Goal: Task Accomplishment & Management: Use online tool/utility

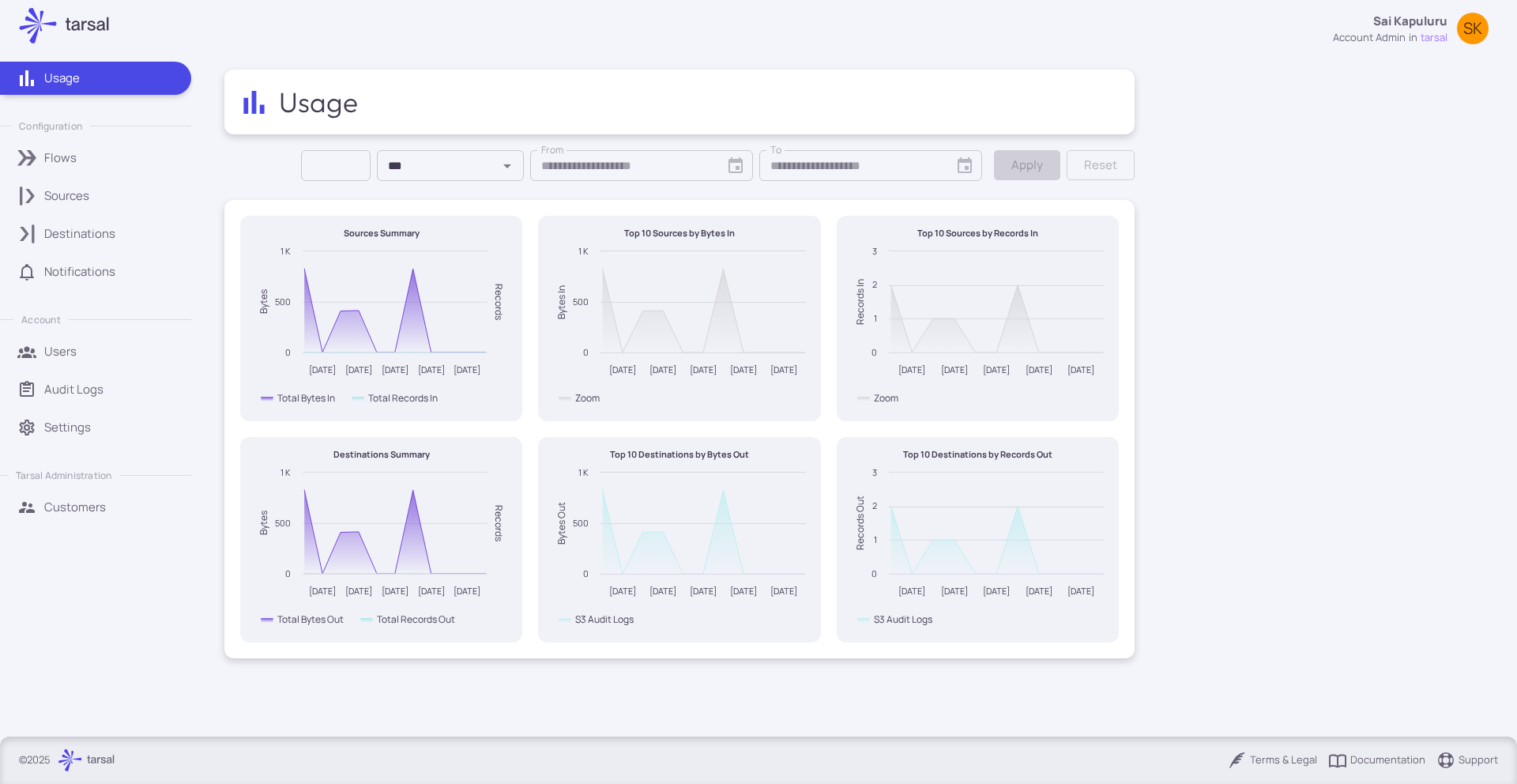
click at [59, 209] on link "Sources" at bounding box center [95, 196] width 192 height 33
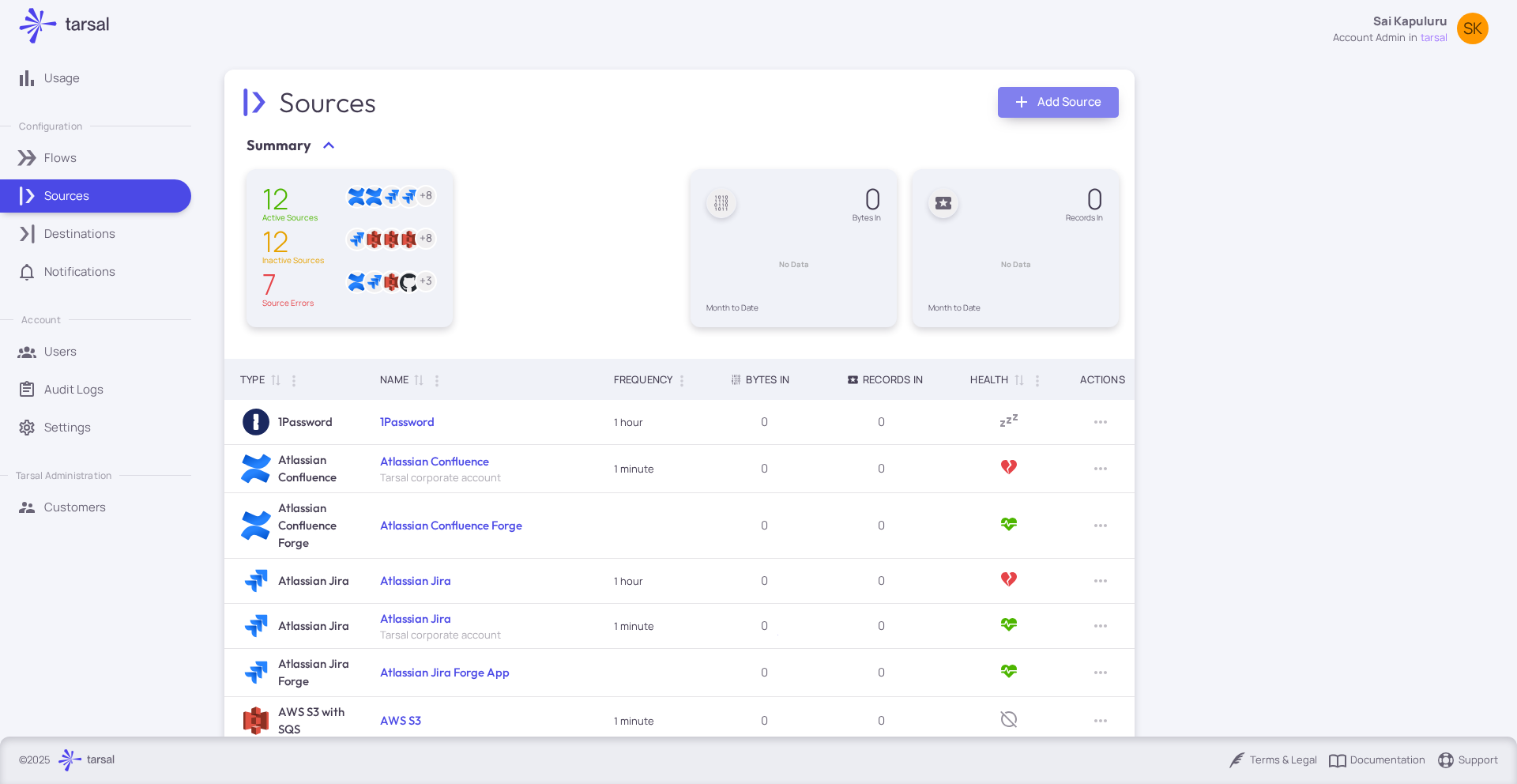
click at [1042, 104] on link "Add Source" at bounding box center [1058, 101] width 121 height 30
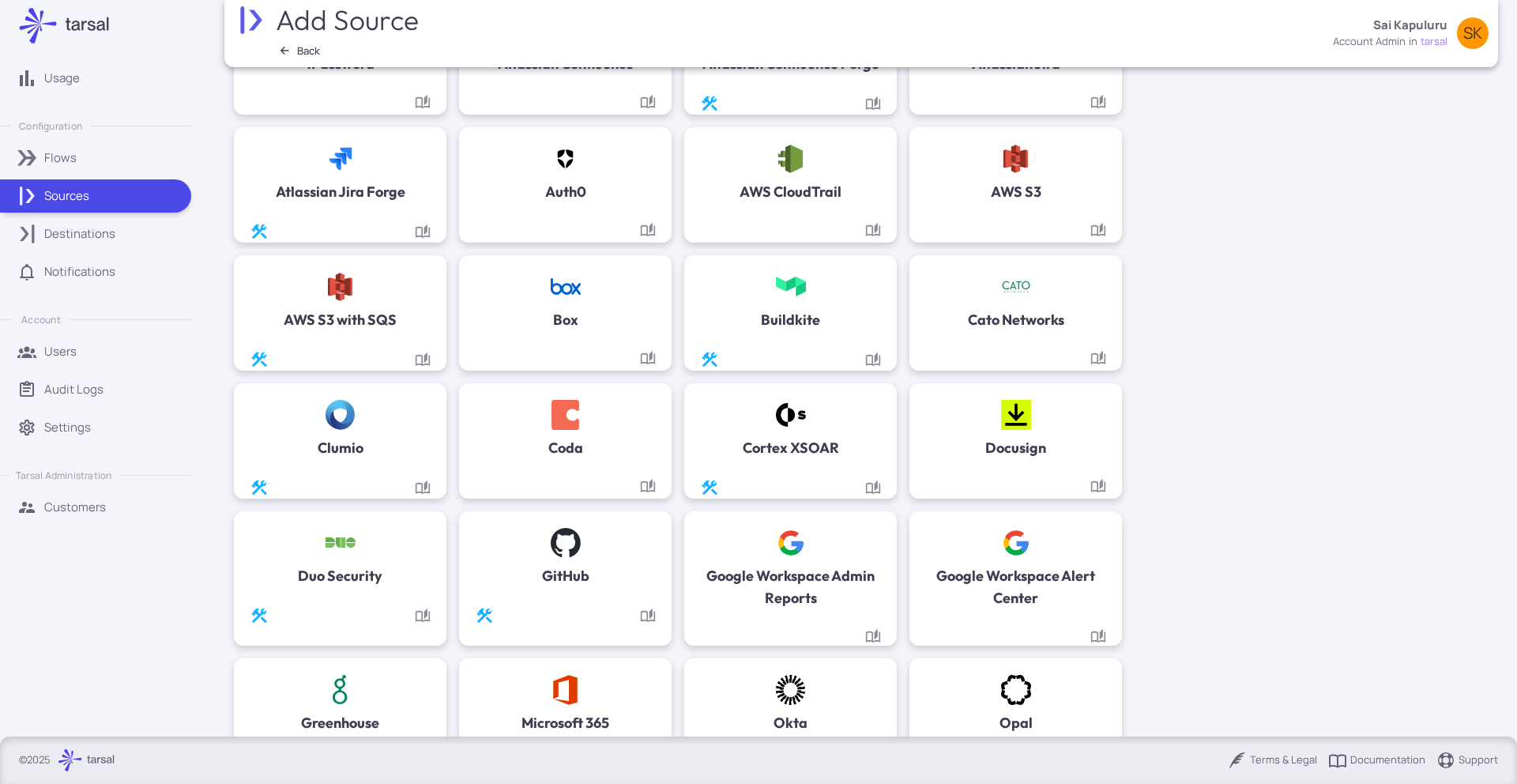
scroll to position [299, 0]
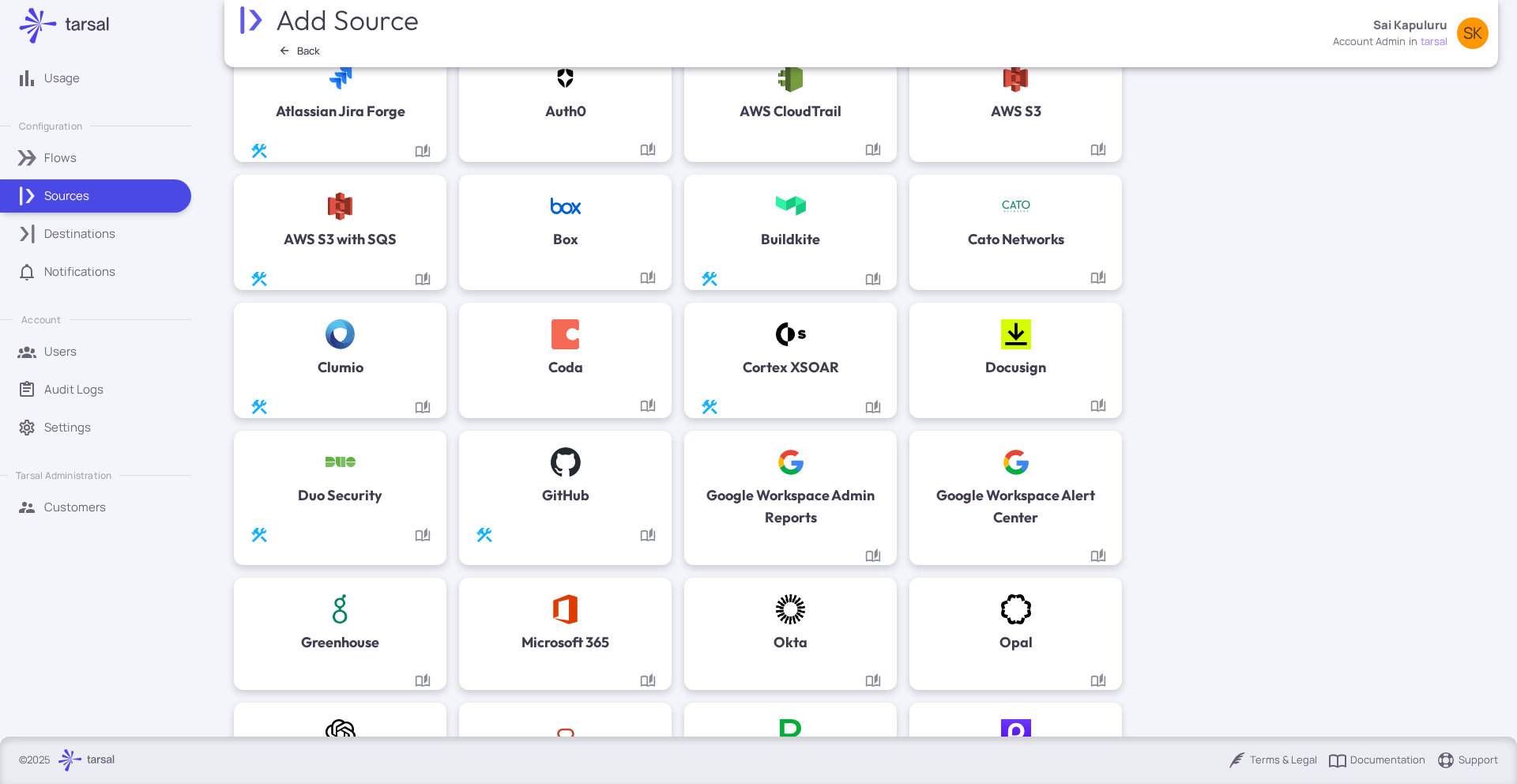
click at [369, 478] on div "Duo Security" at bounding box center [340, 476] width 181 height 60
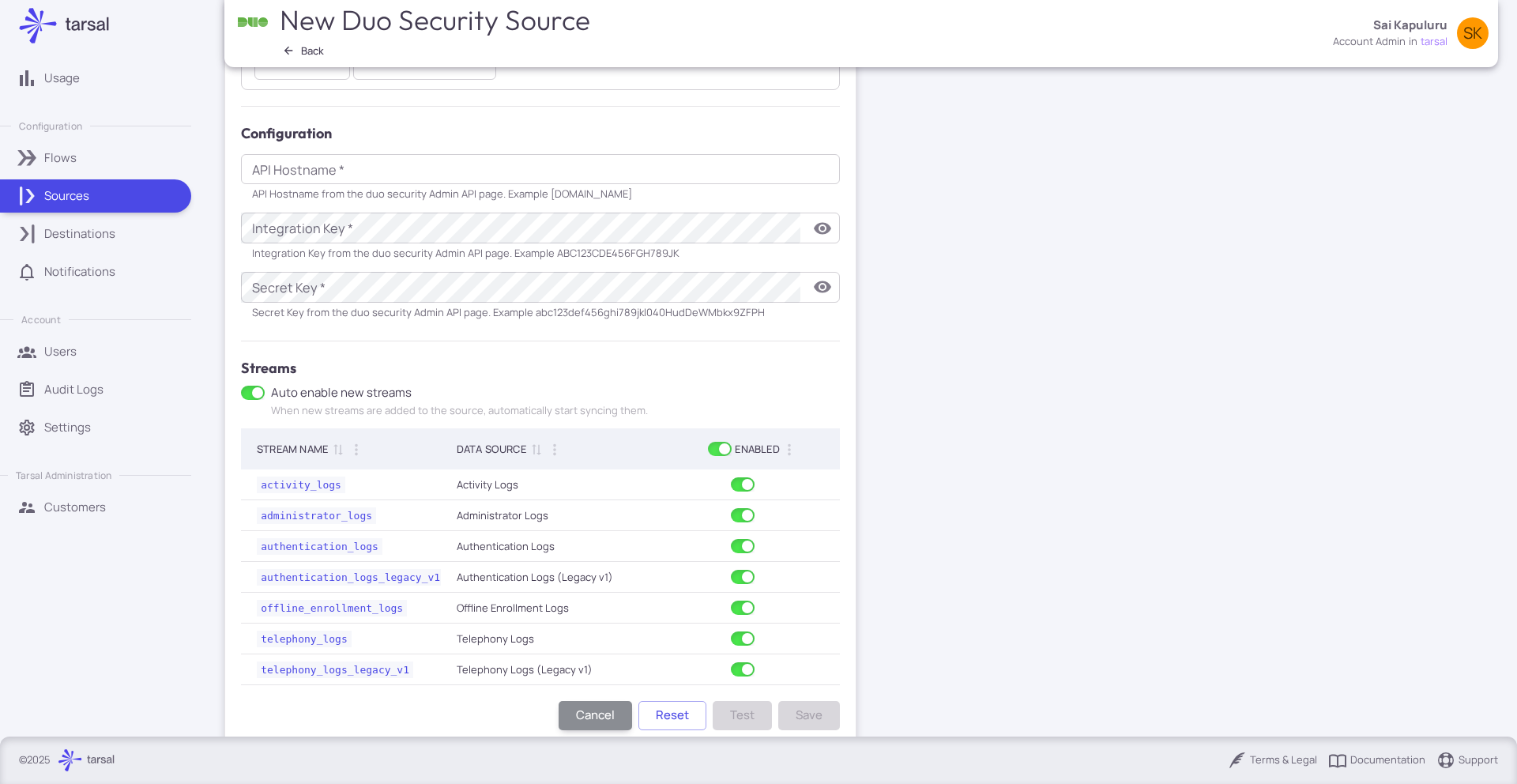
scroll to position [414, 0]
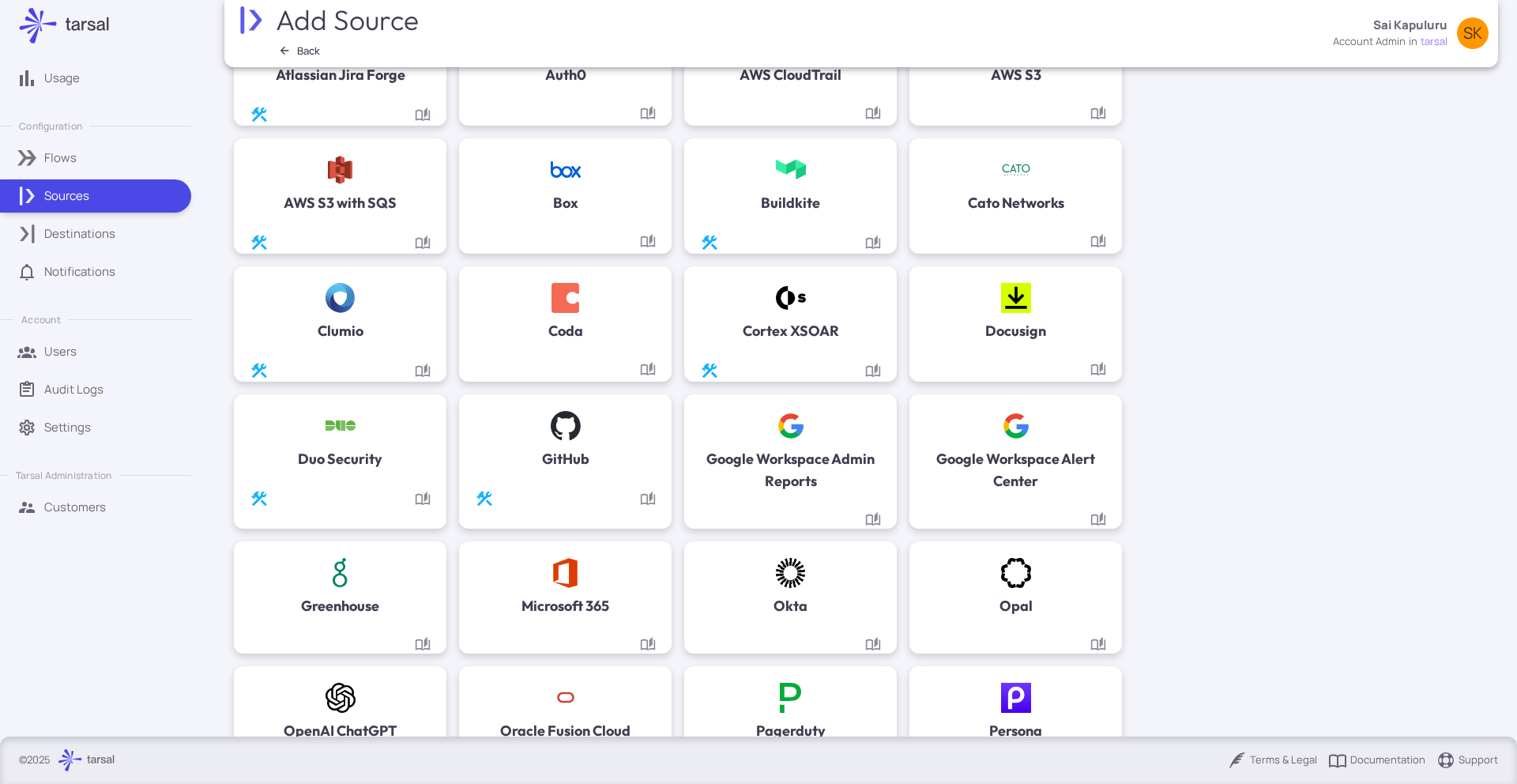
scroll to position [373, 0]
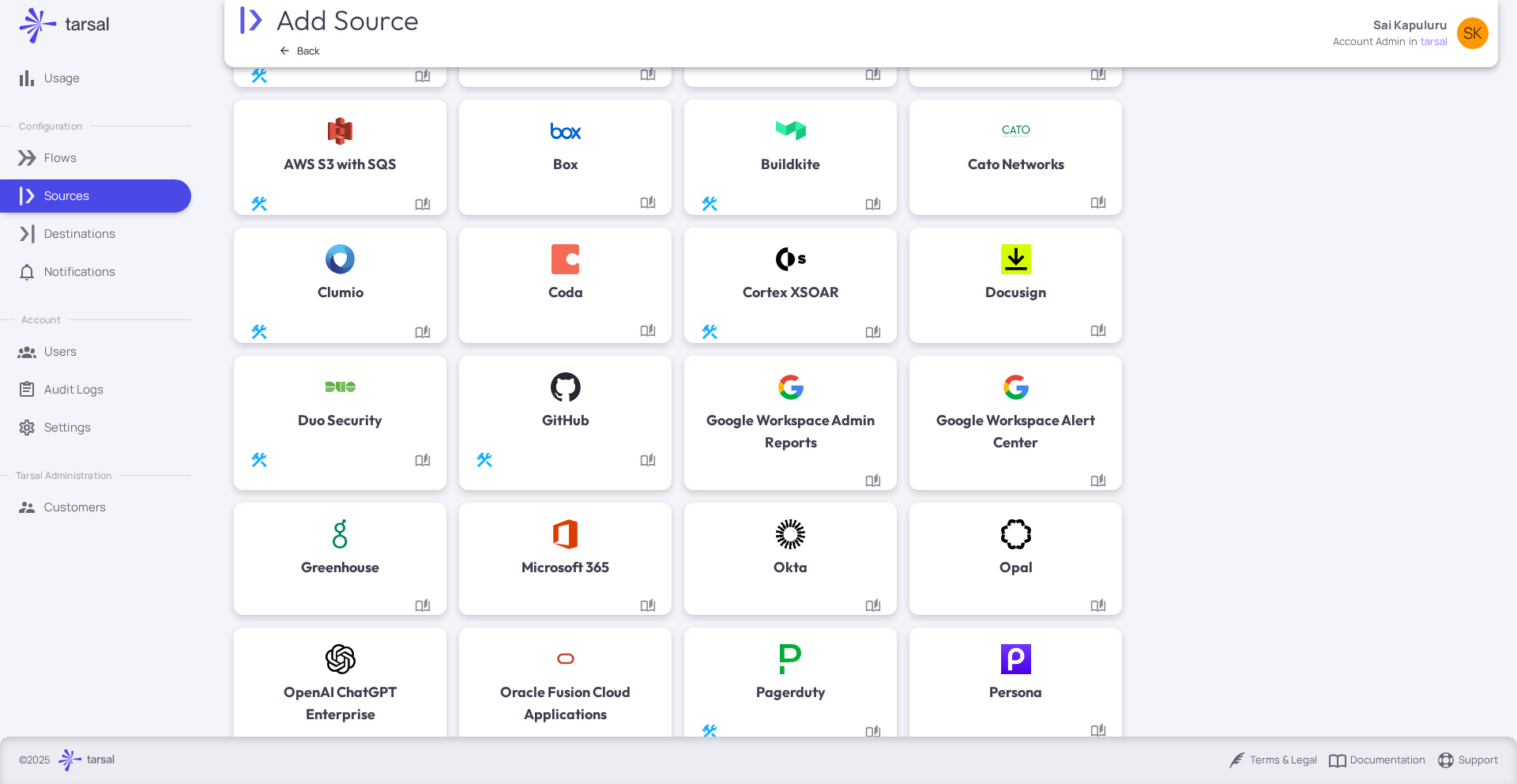
click at [584, 404] on div "GitHub" at bounding box center [565, 401] width 181 height 60
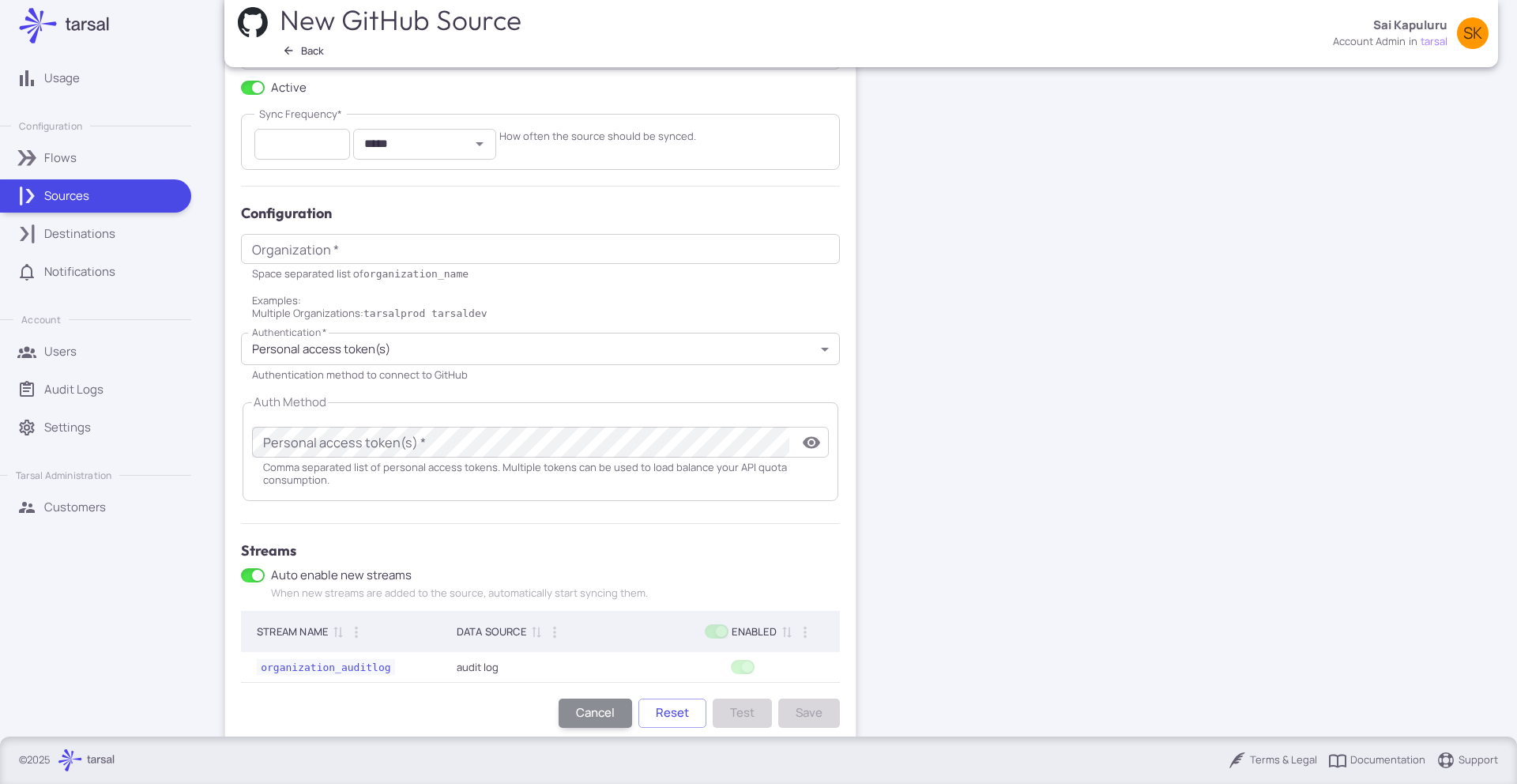
scroll to position [314, 0]
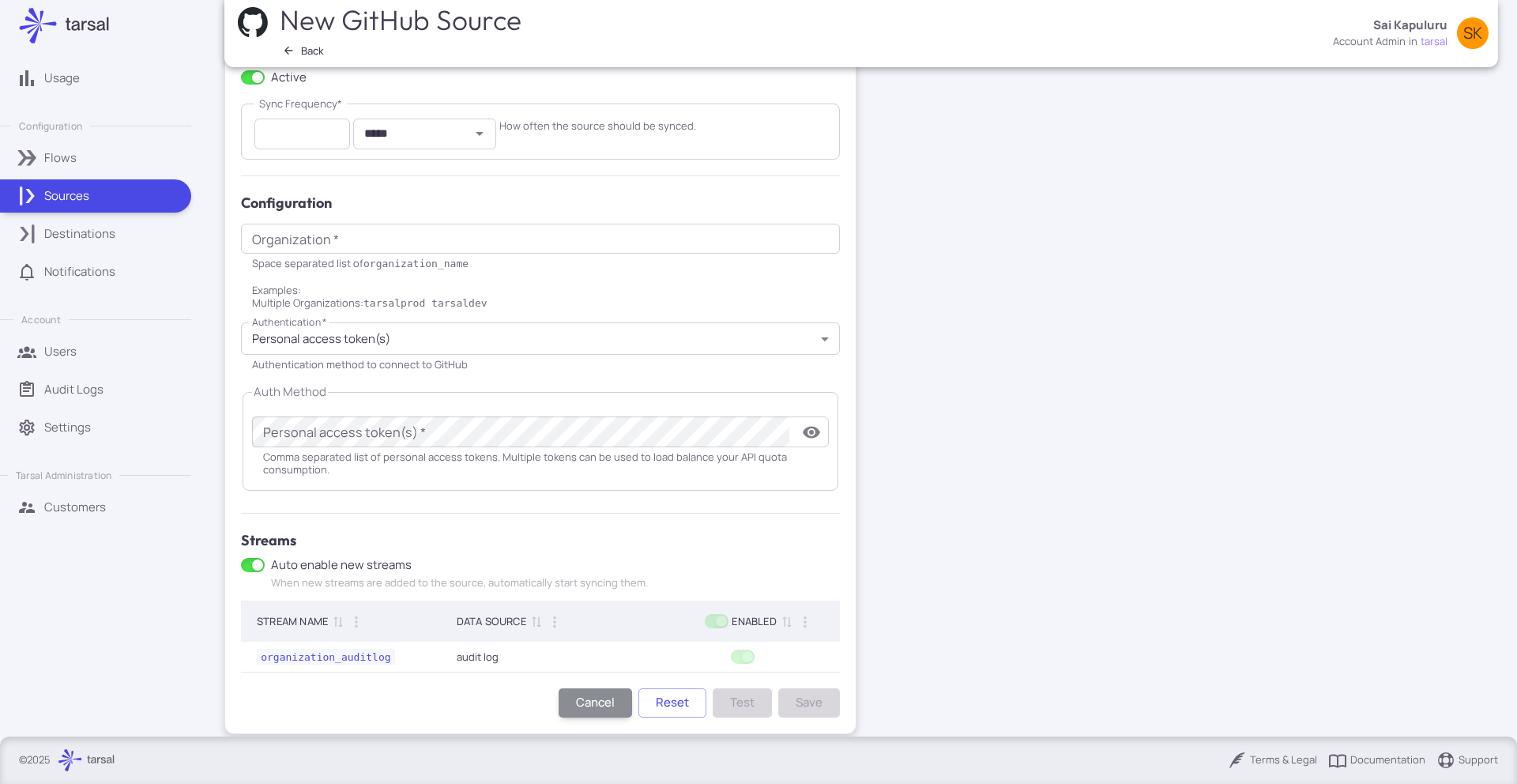
click at [437, 248] on input "Organization   *" at bounding box center [540, 239] width 599 height 30
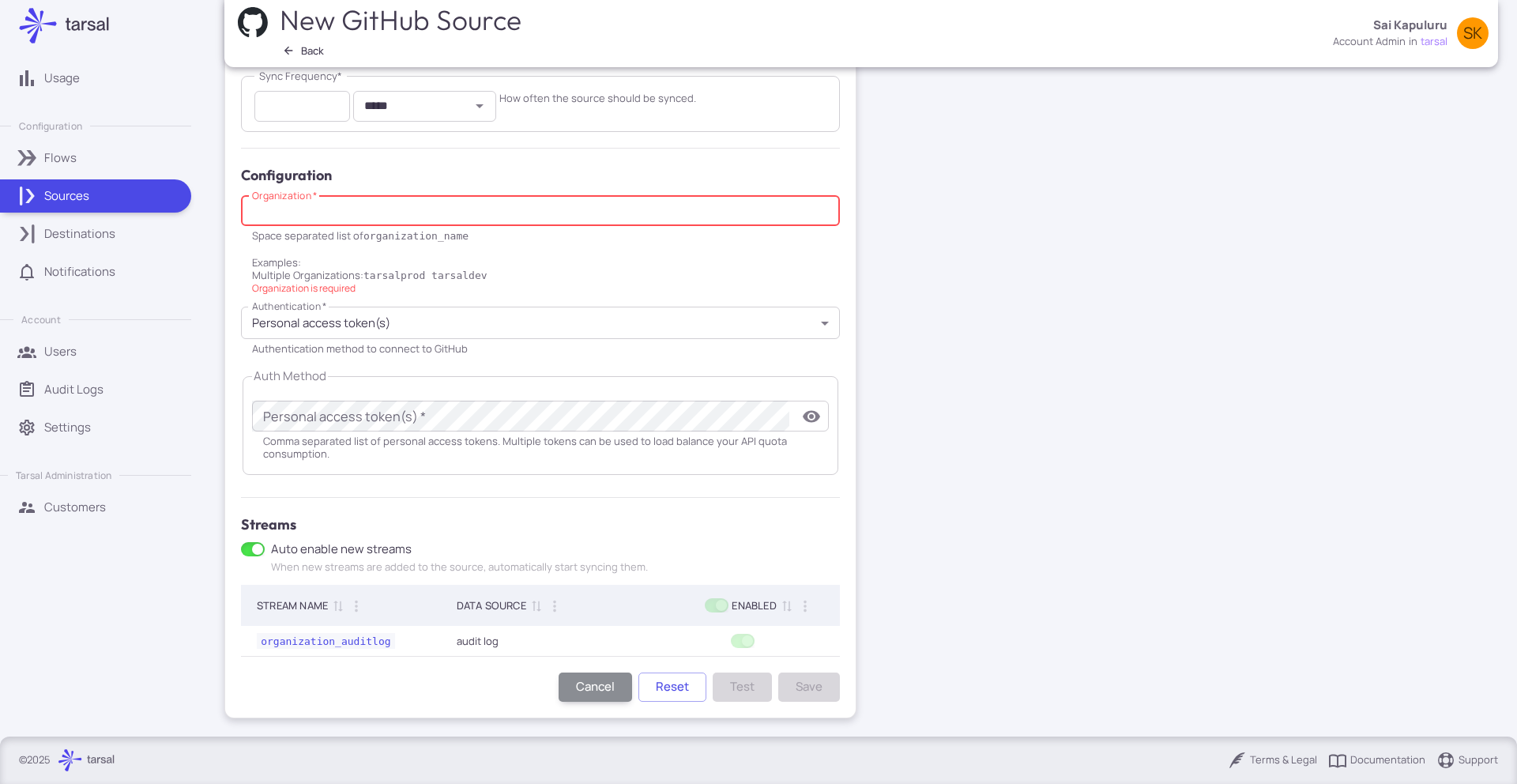
scroll to position [0, 0]
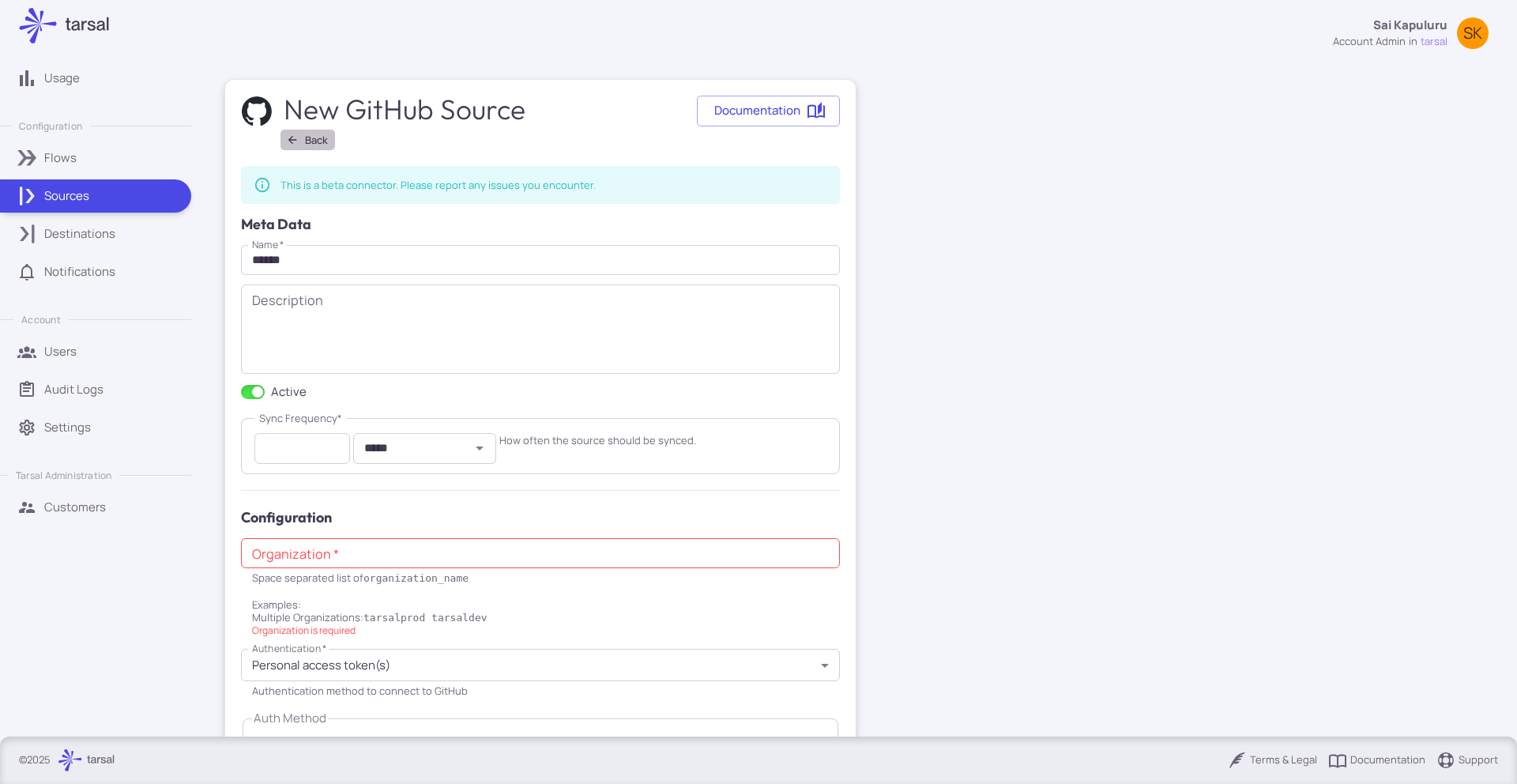
click at [308, 140] on button "Back" at bounding box center [308, 140] width 54 height 21
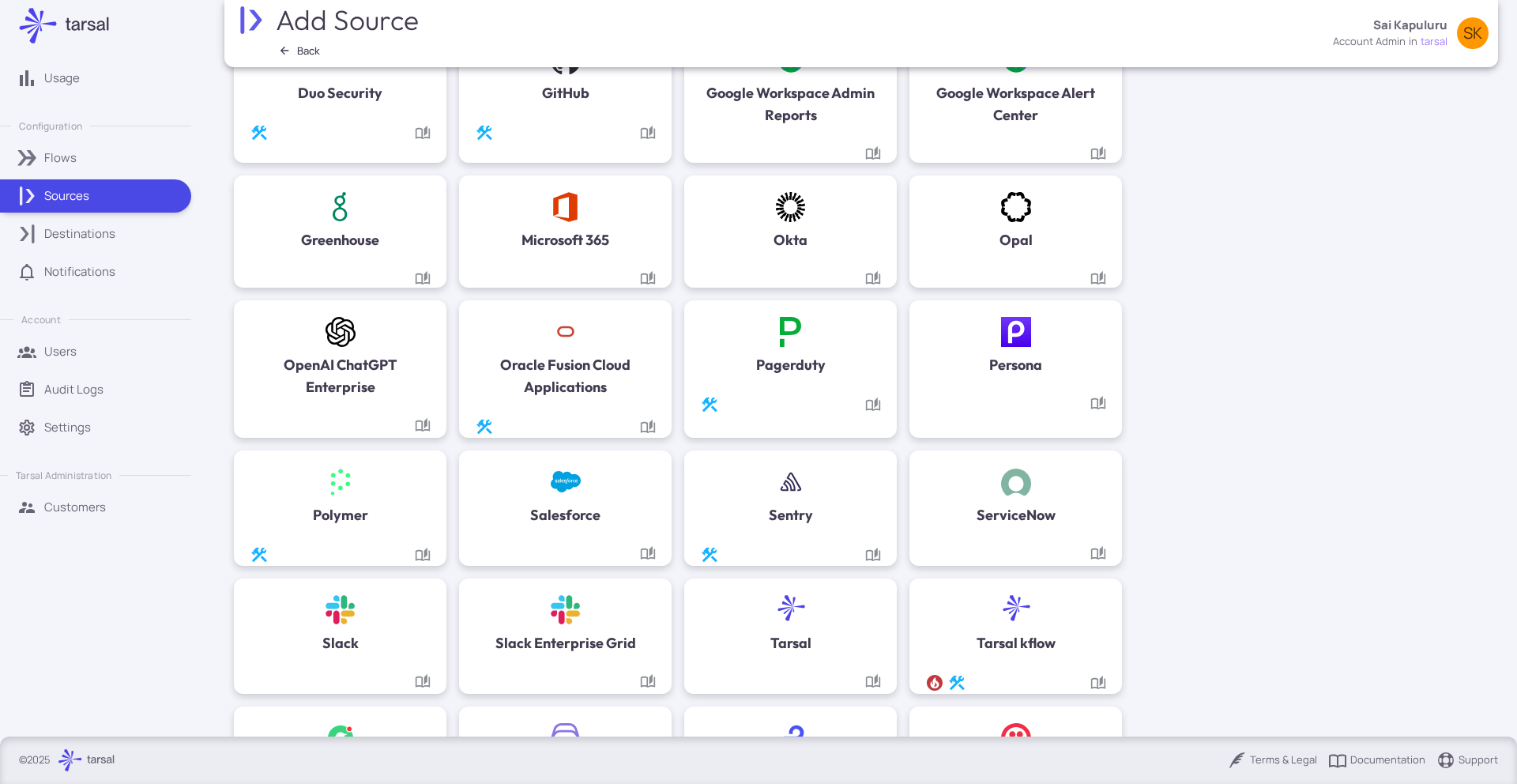
scroll to position [432, 0]
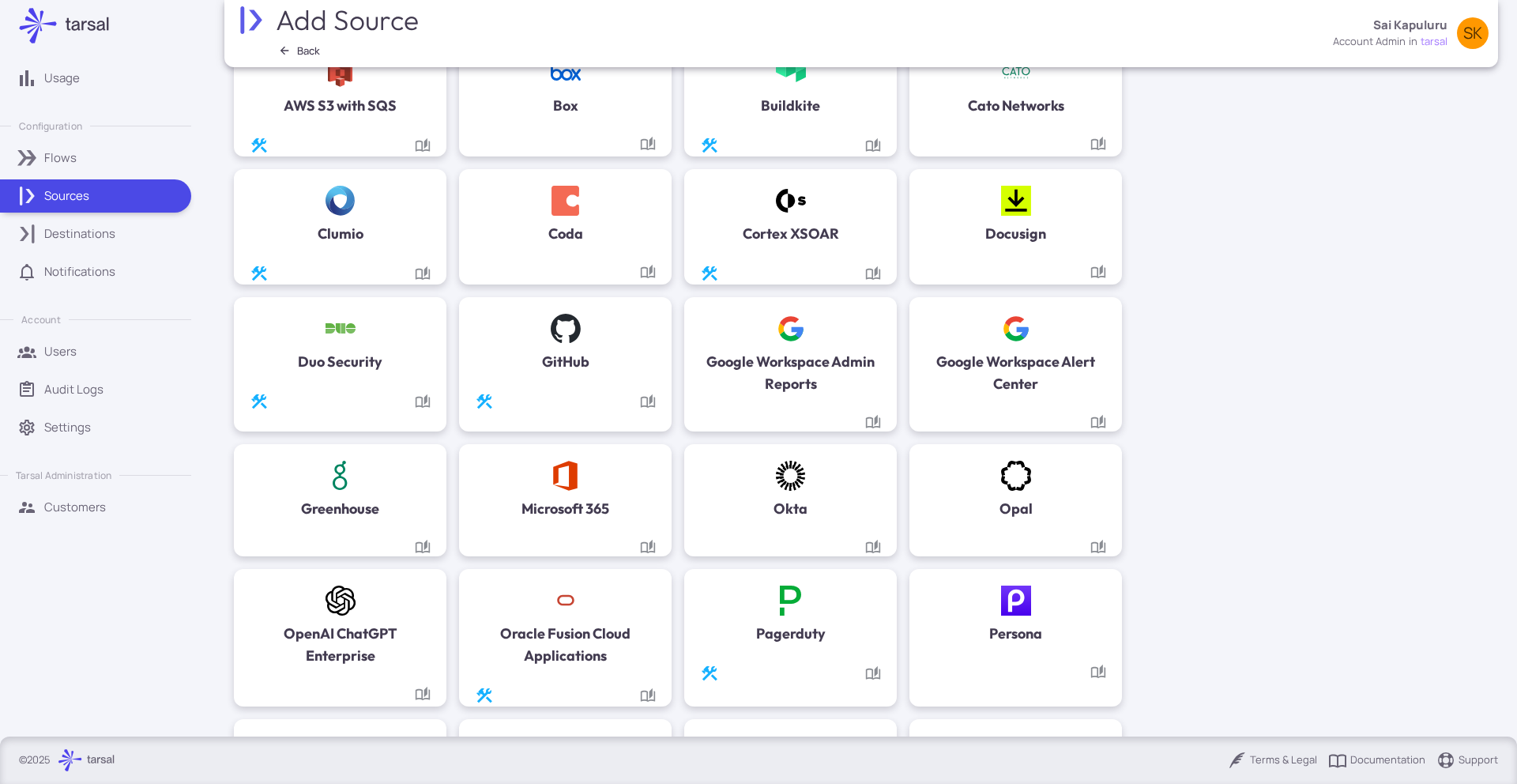
click at [840, 354] on h5 "Google Workspace Admin Reports" at bounding box center [791, 372] width 181 height 44
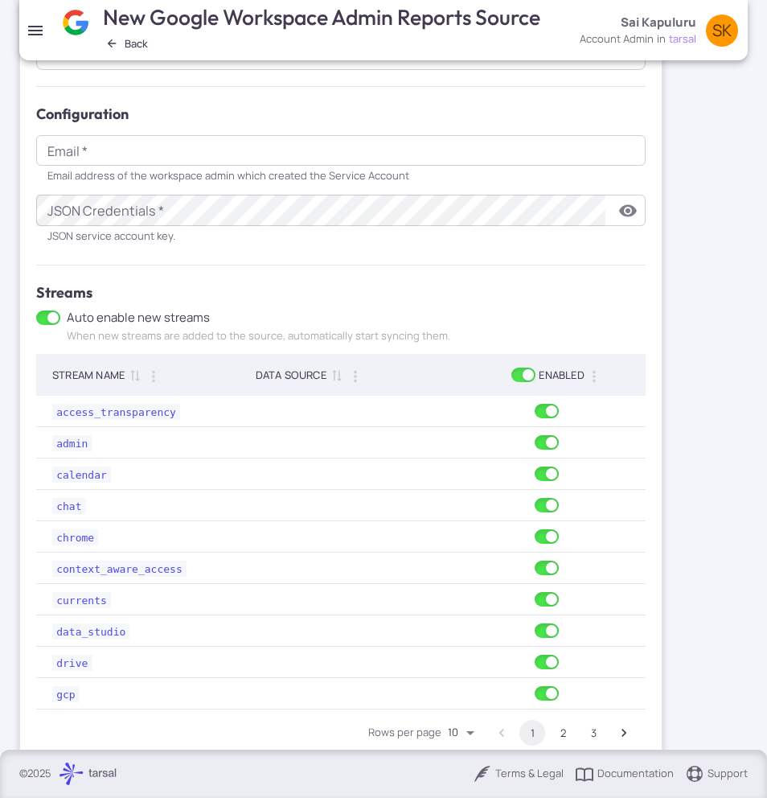
scroll to position [436, 0]
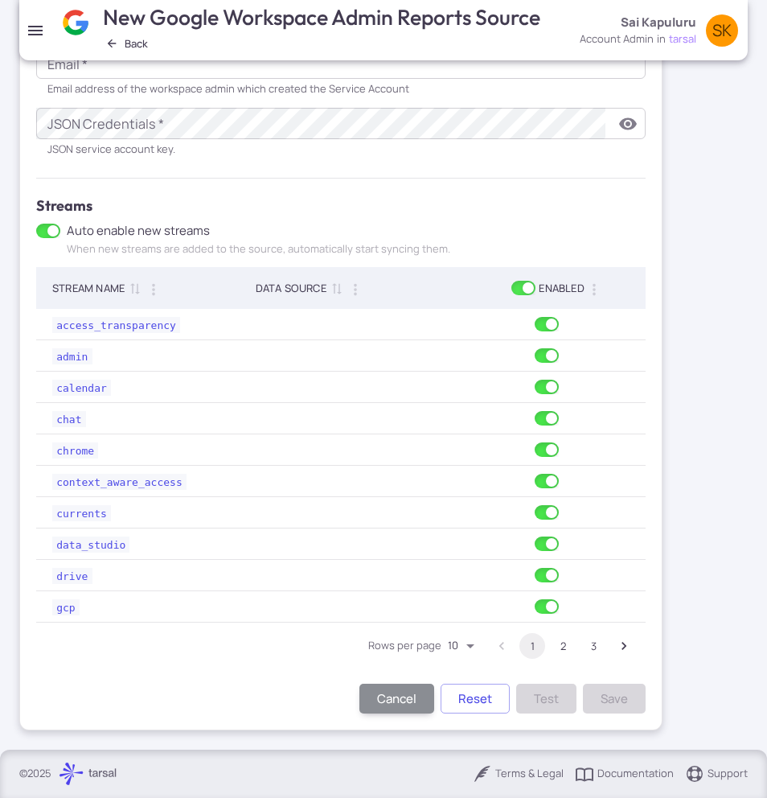
click at [563, 643] on button "2" at bounding box center [563, 646] width 26 height 26
click at [594, 643] on button "3" at bounding box center [594, 646] width 26 height 26
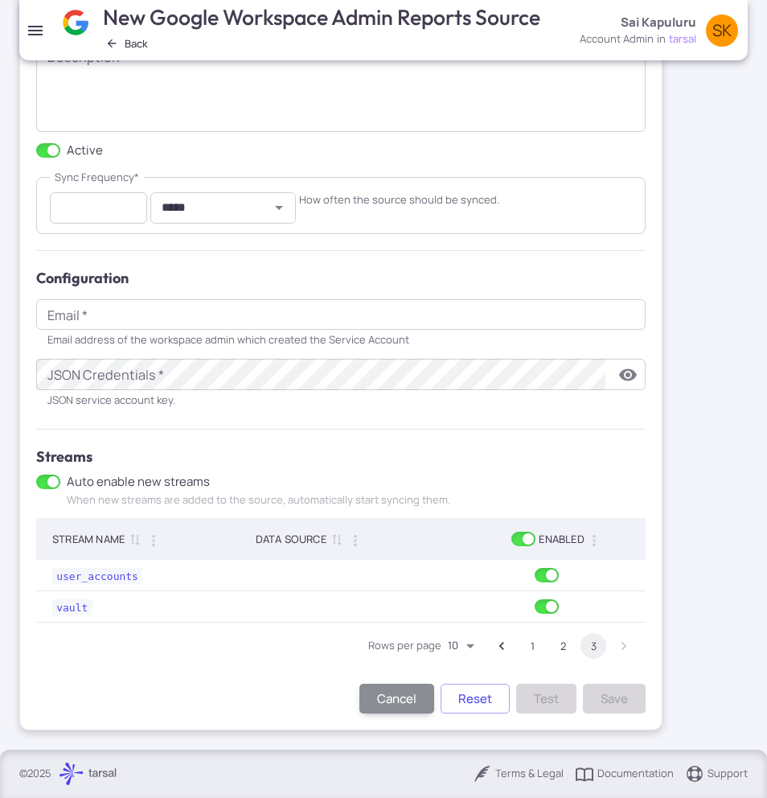
scroll to position [0, 0]
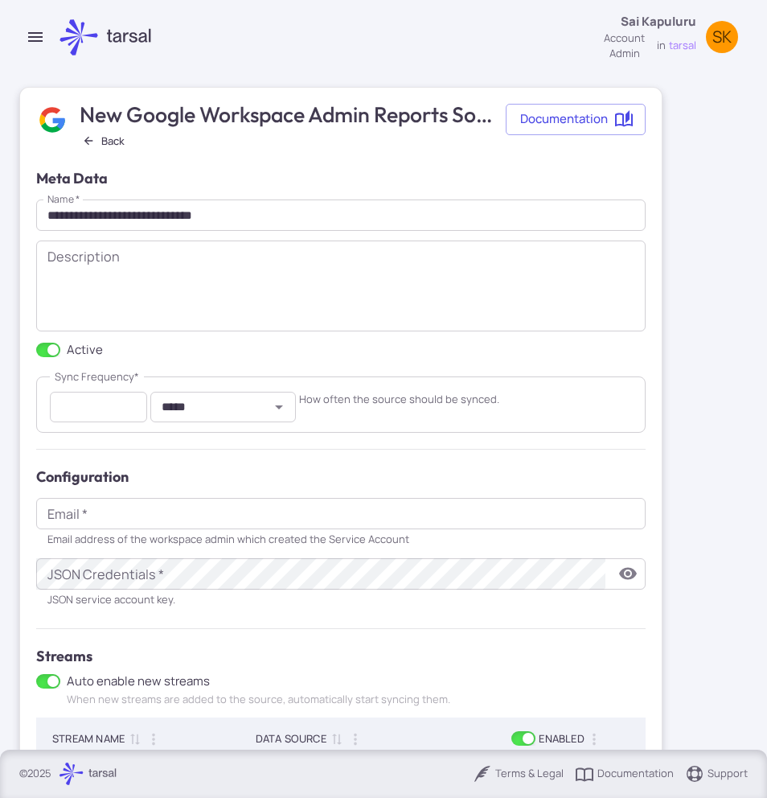
click at [97, 145] on button "Back" at bounding box center [103, 140] width 55 height 21
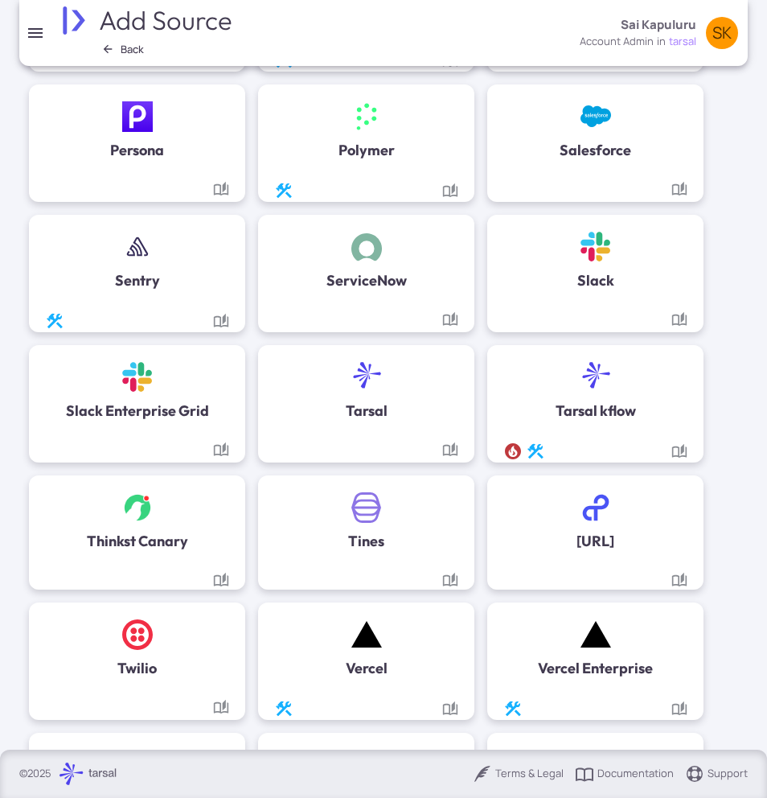
scroll to position [1354, 0]
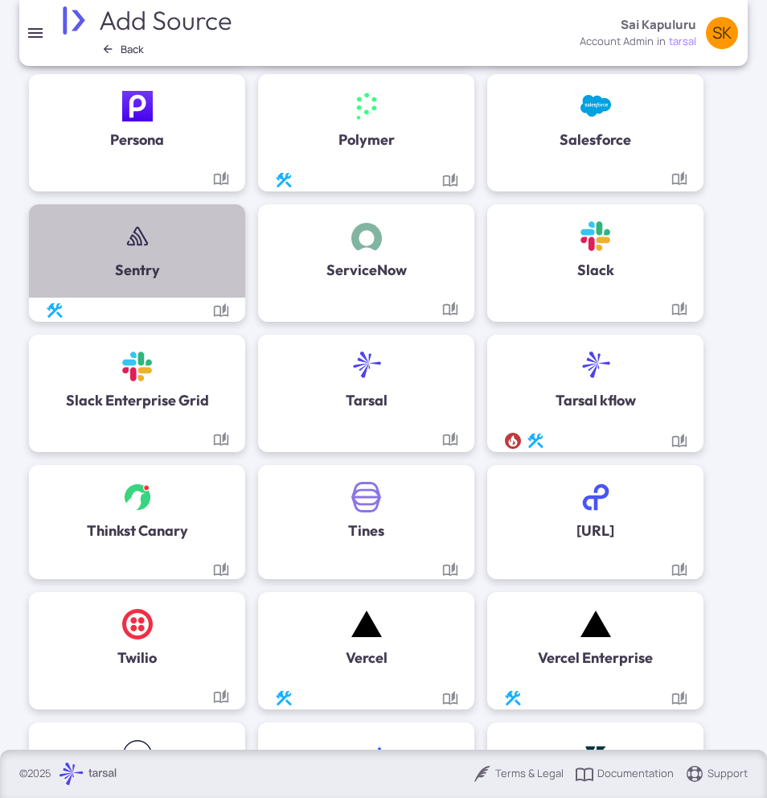
click at [172, 261] on div "Sentry" at bounding box center [137, 250] width 184 height 61
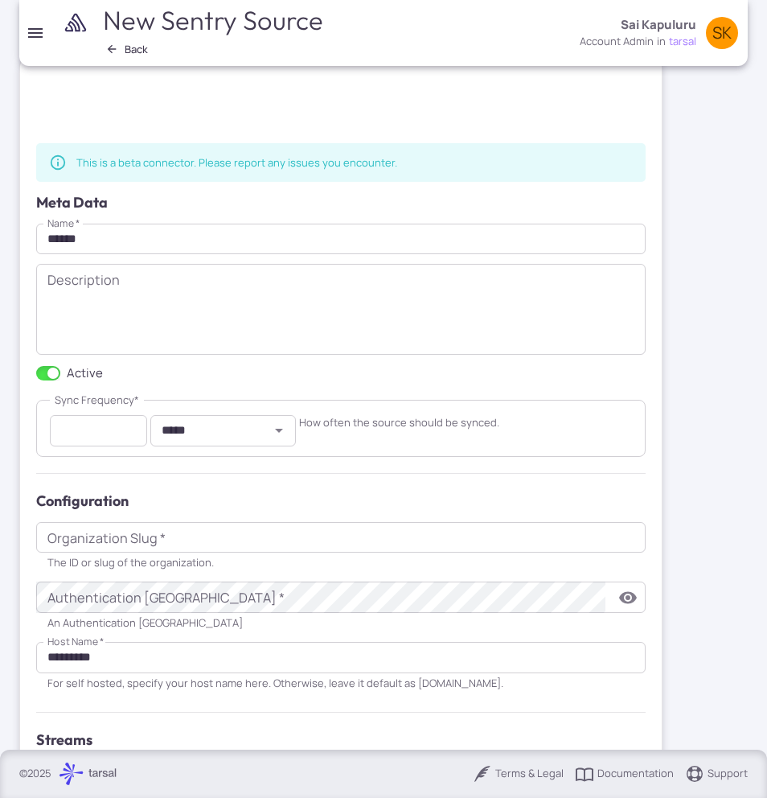
scroll to position [43, 0]
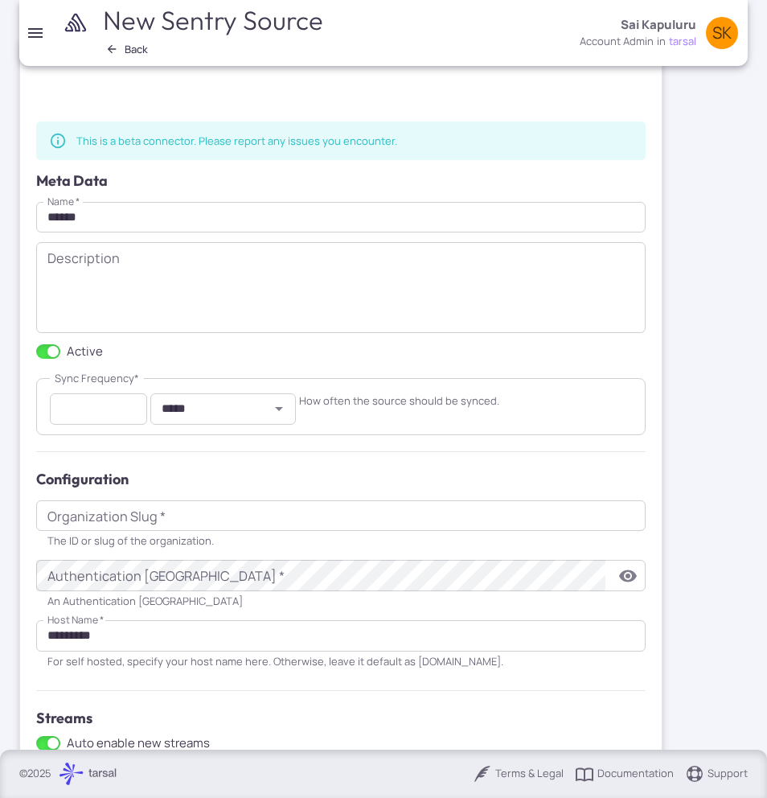
click at [111, 46] on icon "button" at bounding box center [112, 49] width 9 height 9
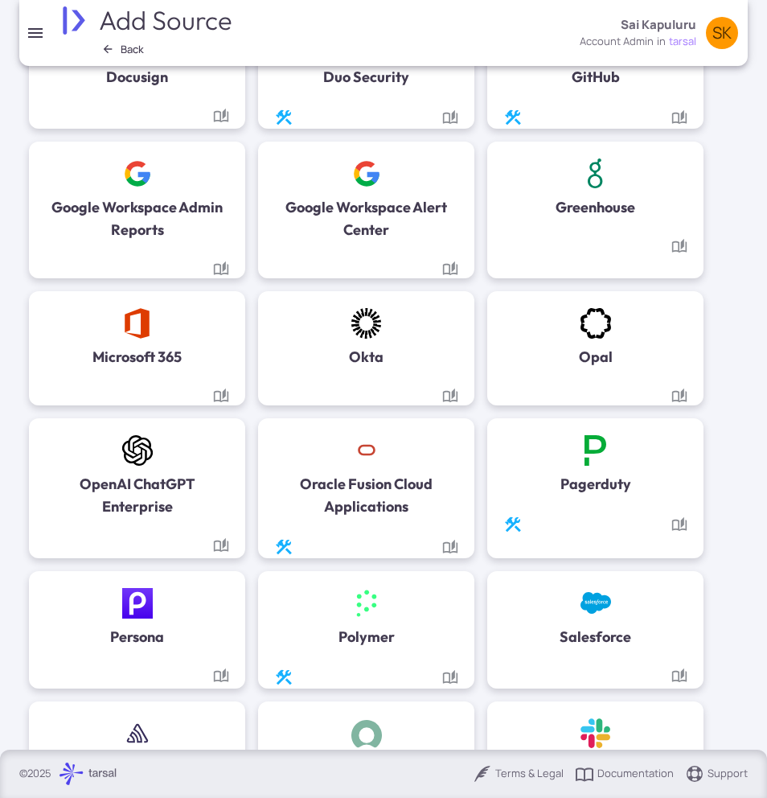
scroll to position [1596, 0]
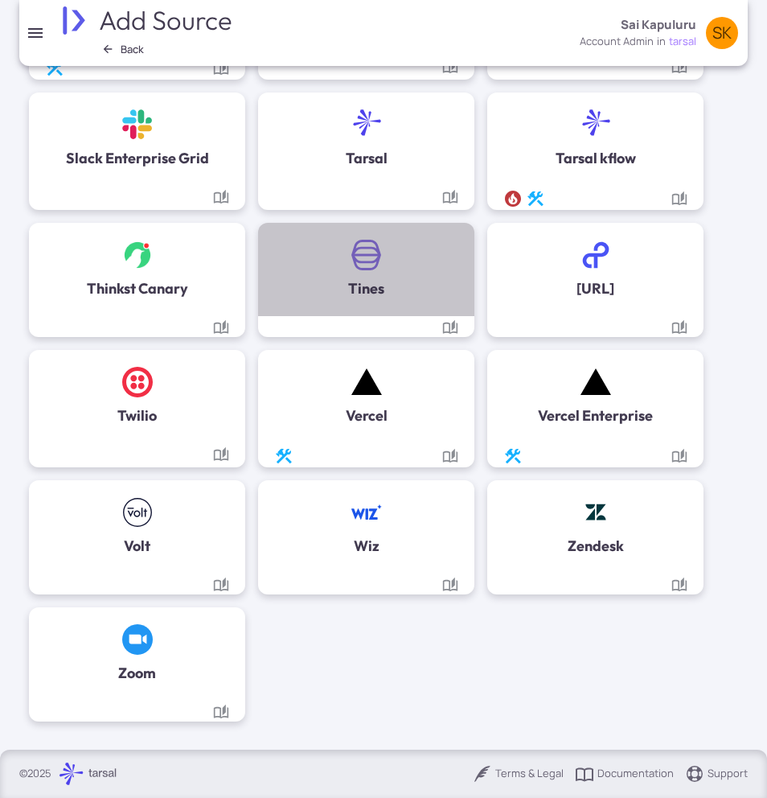
click at [337, 252] on div "Tines" at bounding box center [366, 269] width 184 height 61
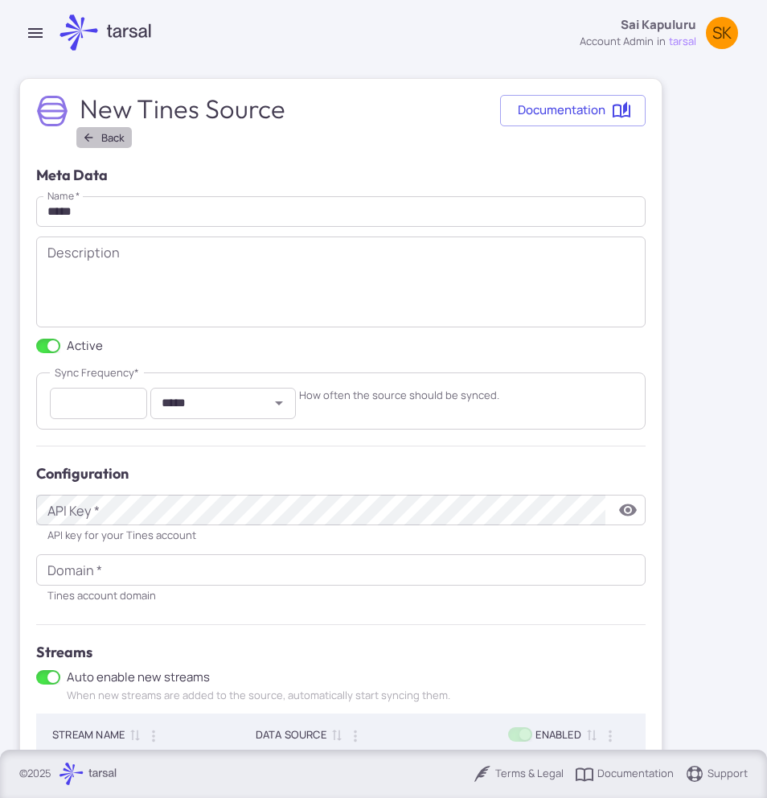
click at [100, 134] on button "Back" at bounding box center [103, 137] width 55 height 21
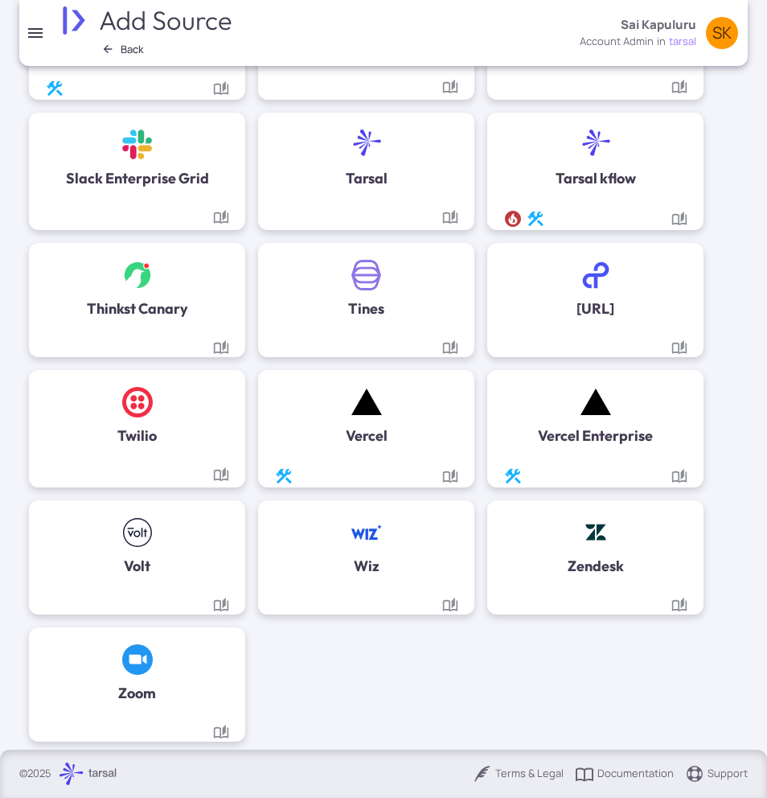
scroll to position [1596, 0]
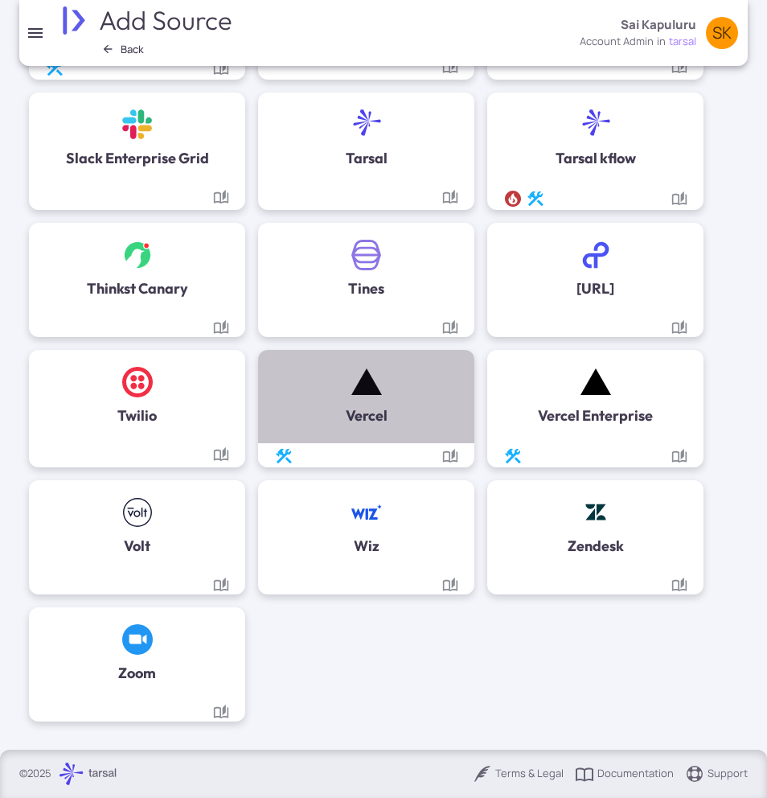
click at [391, 407] on div "Vercel" at bounding box center [366, 396] width 184 height 61
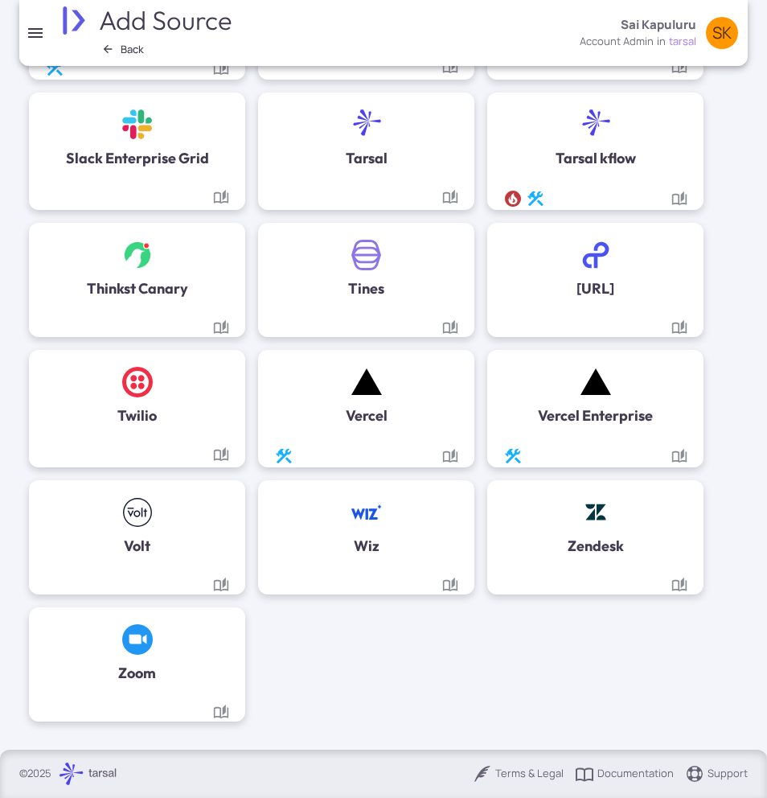
scroll to position [1596, 0]
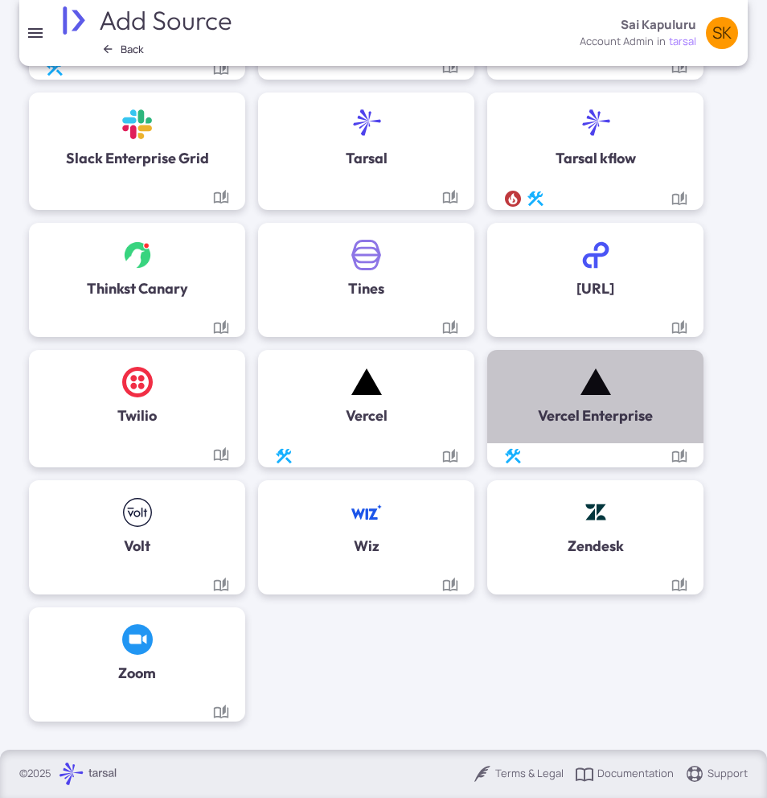
click at [596, 414] on h5 "Vercel Enterprise" at bounding box center [595, 416] width 115 height 23
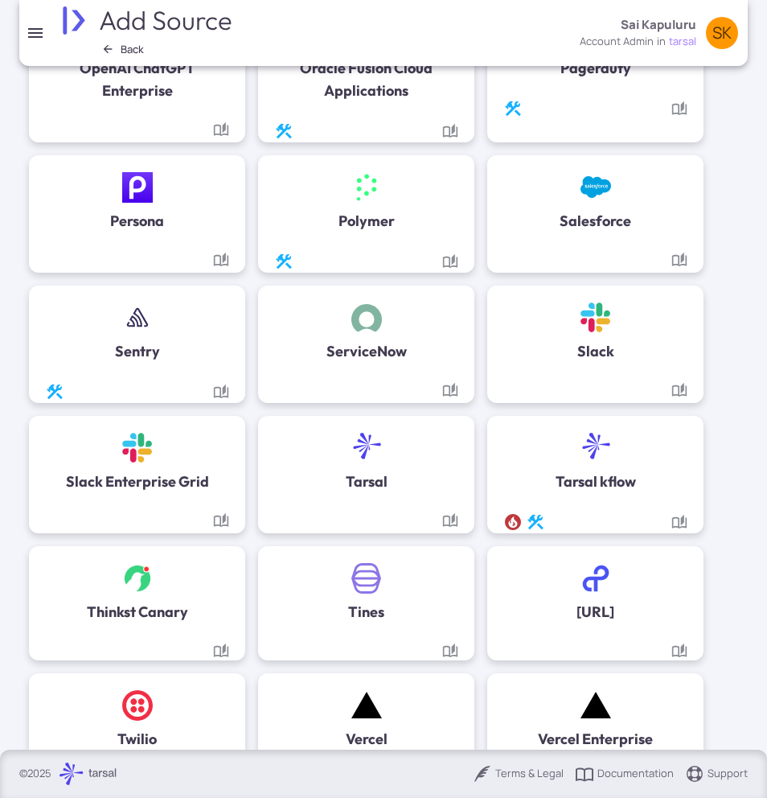
scroll to position [1552, 0]
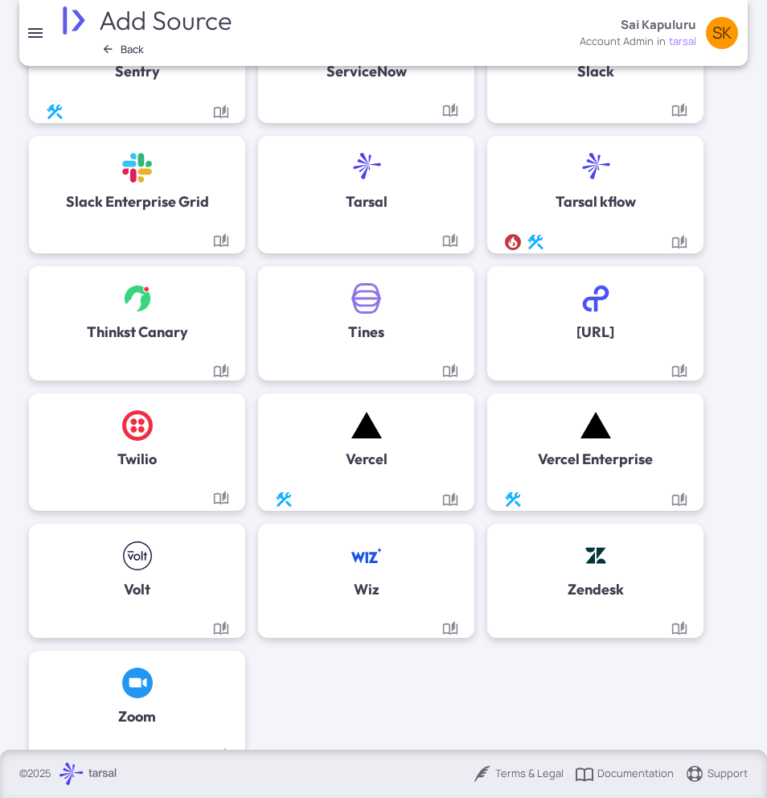
click at [370, 450] on h5 "Vercel" at bounding box center [367, 459] width 42 height 23
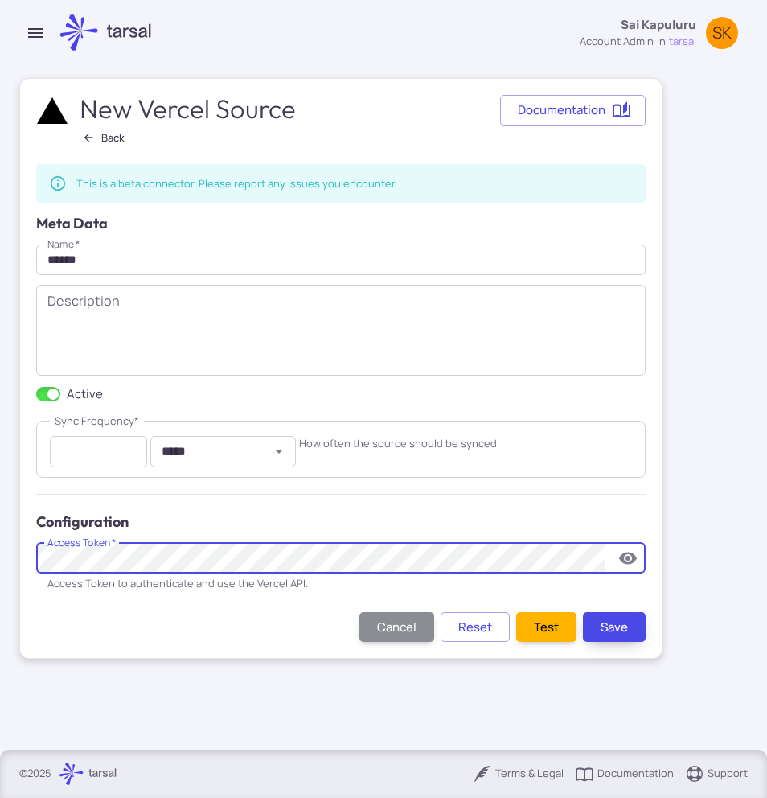
click at [604, 616] on button "Save" at bounding box center [614, 627] width 63 height 30
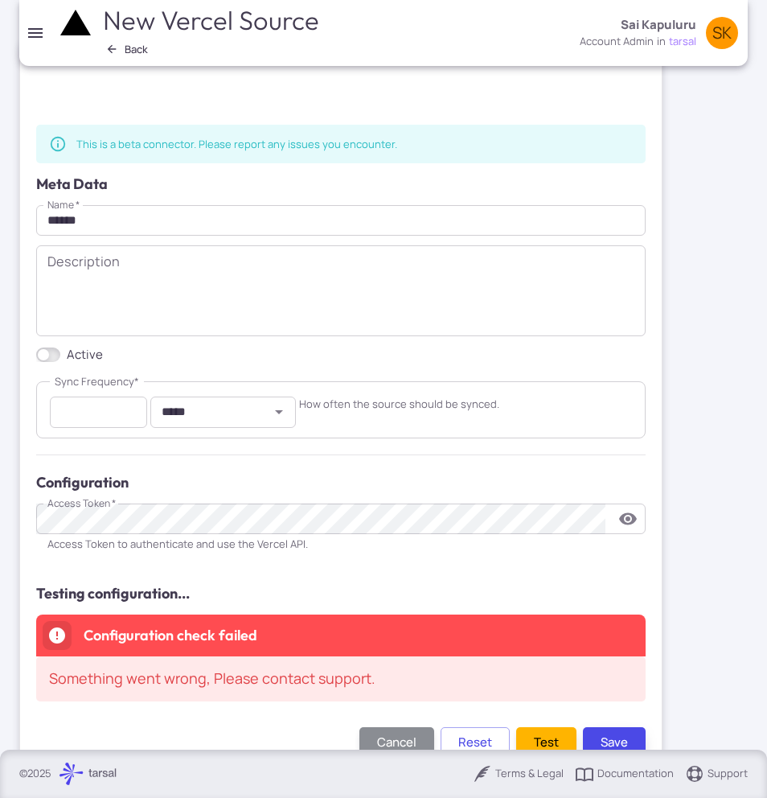
scroll to position [83, 0]
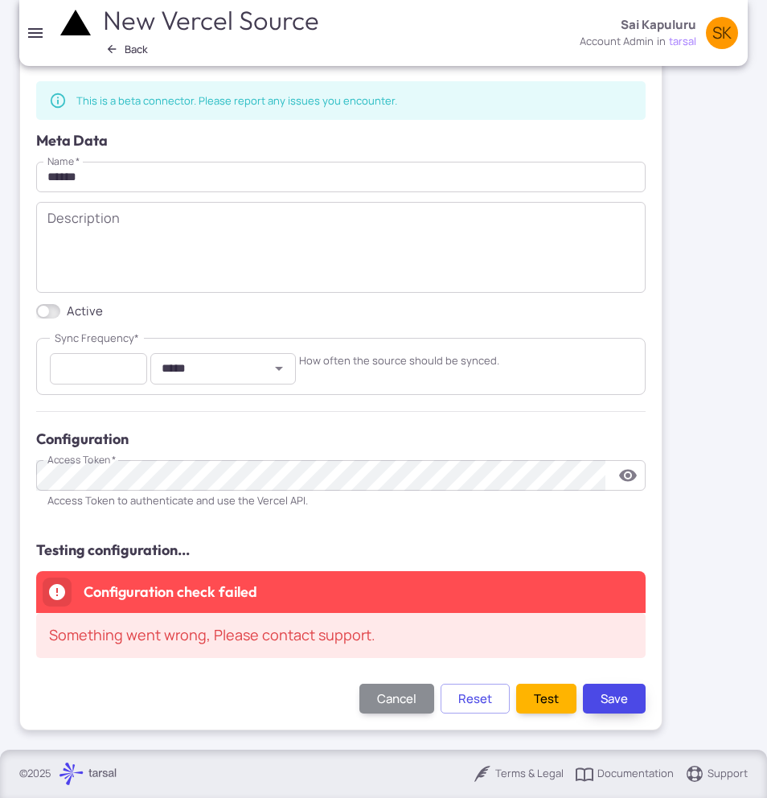
click at [626, 684] on button "Save" at bounding box center [614, 699] width 63 height 30
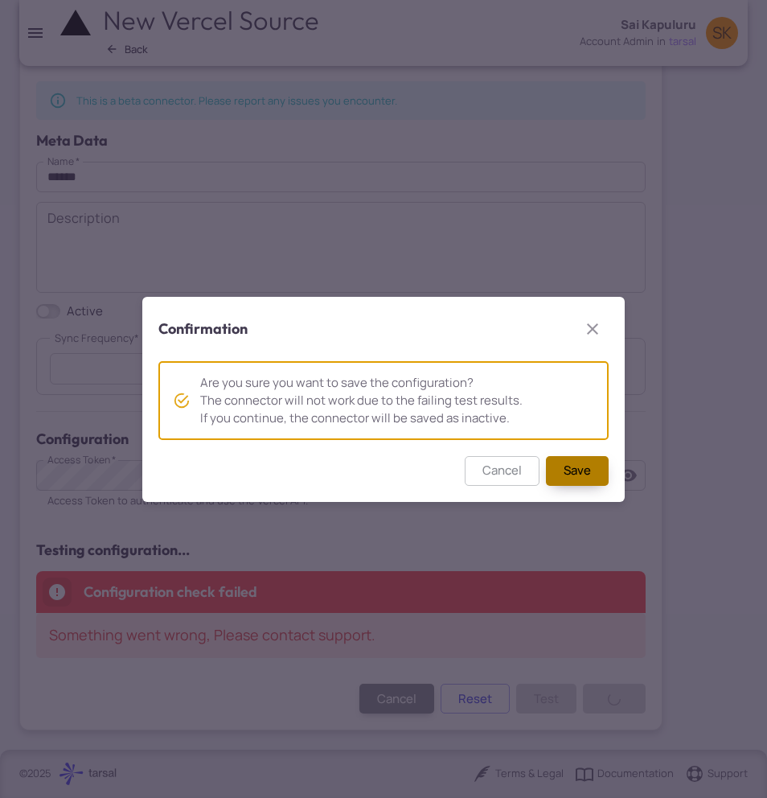
click at [565, 466] on button "Save" at bounding box center [577, 471] width 63 height 30
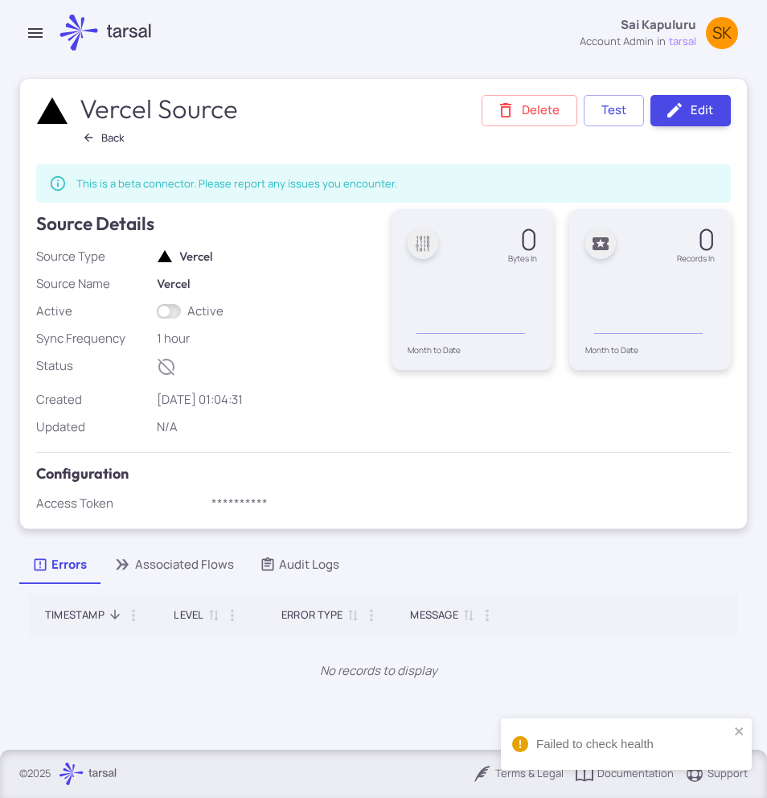
click at [103, 144] on button "Back" at bounding box center [103, 137] width 55 height 21
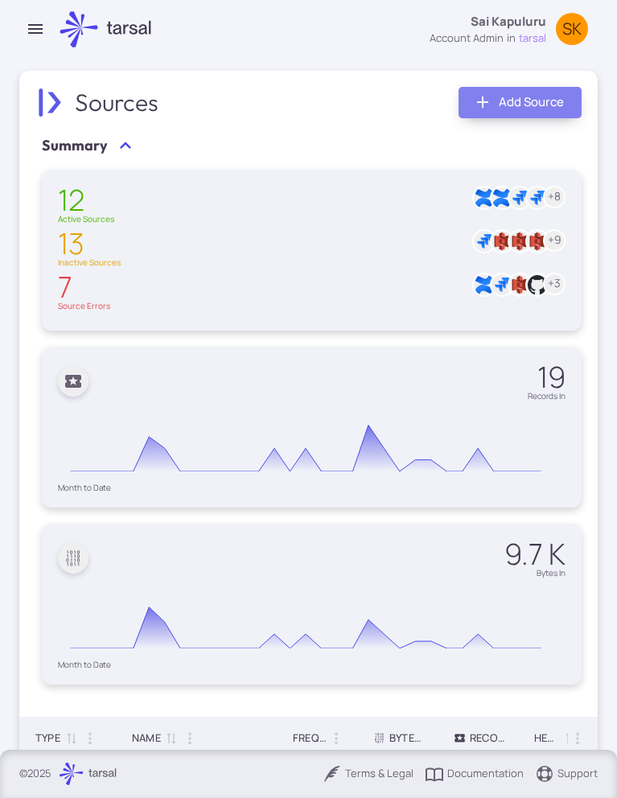
click at [492, 92] on link "Add Source" at bounding box center [519, 102] width 123 height 31
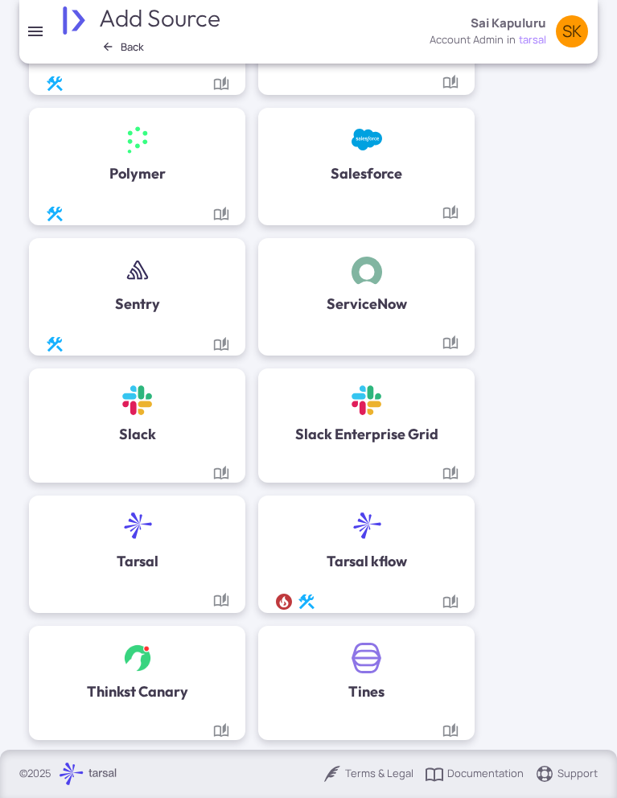
scroll to position [2487, 0]
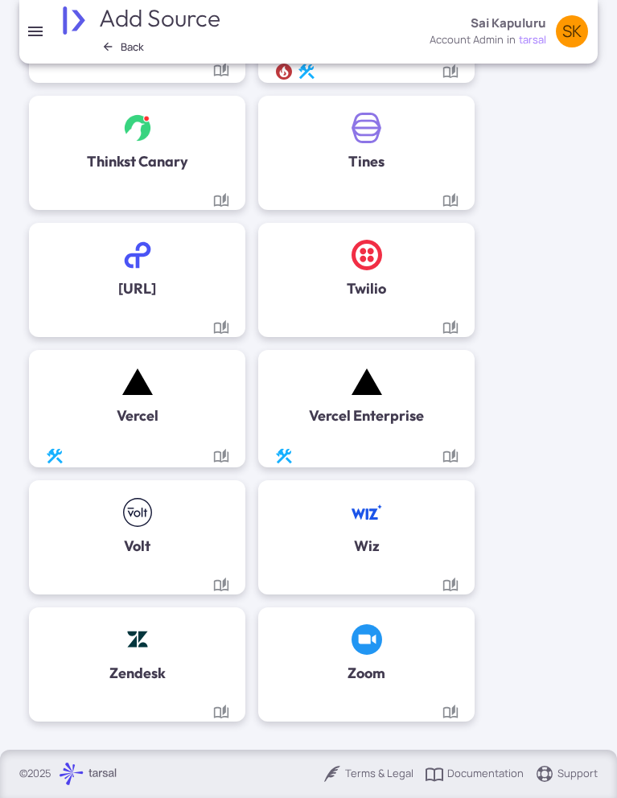
click at [357, 551] on h5 "Wiz" at bounding box center [367, 546] width 26 height 23
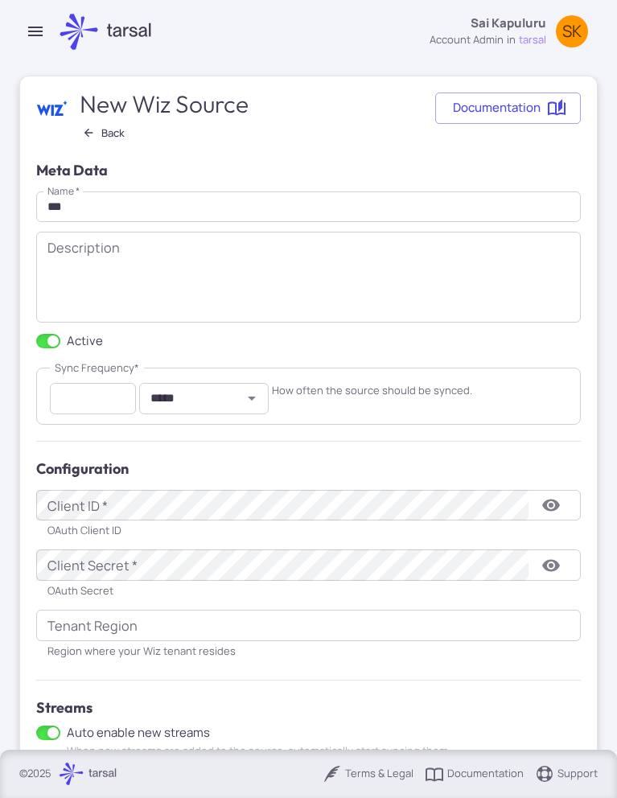
scroll to position [175, 0]
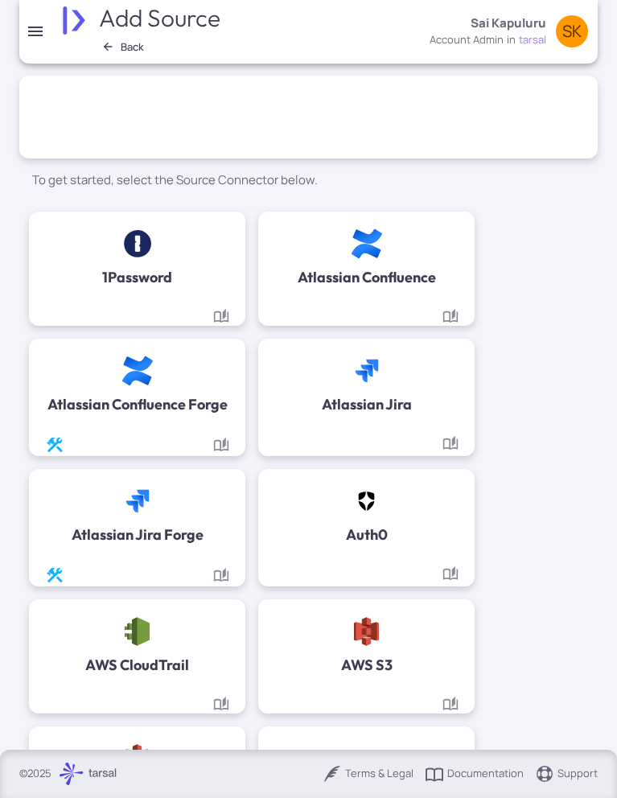
scroll to position [91, 0]
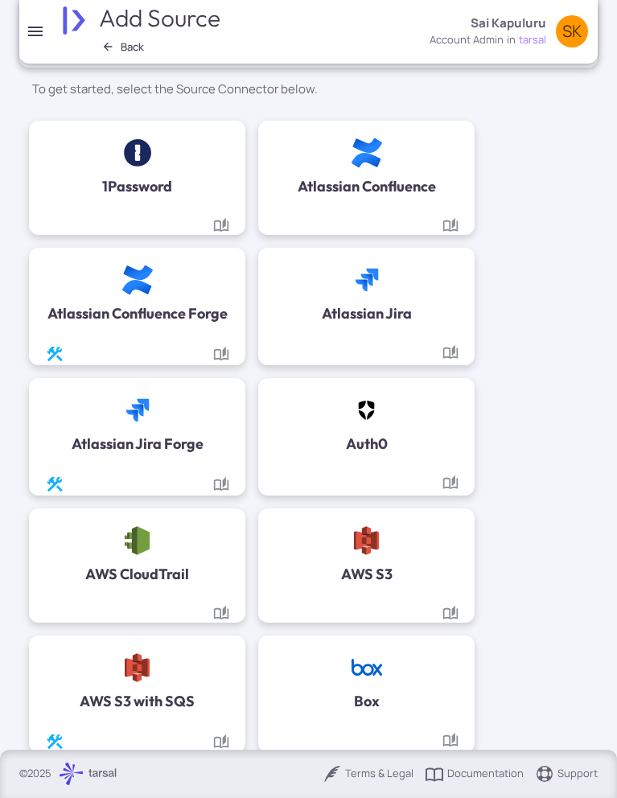
click at [377, 292] on img at bounding box center [366, 280] width 31 height 31
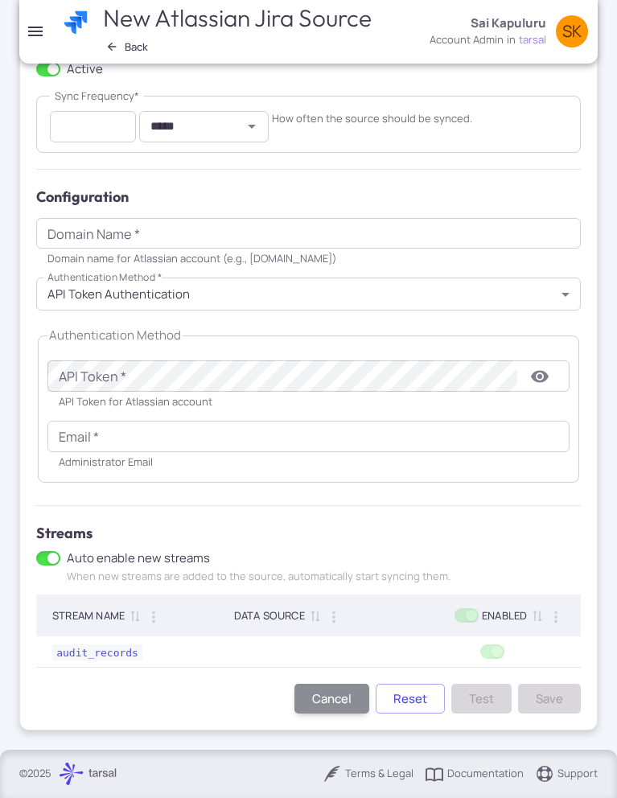
scroll to position [262, 0]
